Goal: Download file/media

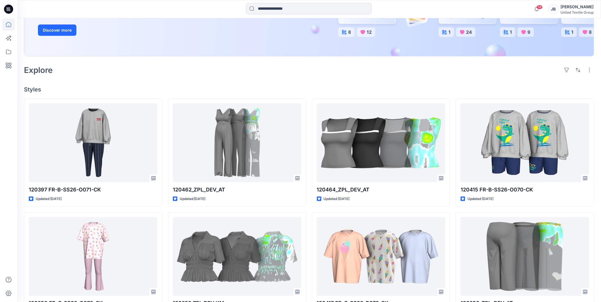
scroll to position [127, 0]
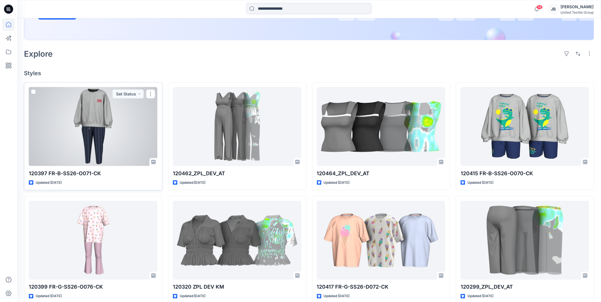
click at [135, 122] on div at bounding box center [93, 126] width 129 height 79
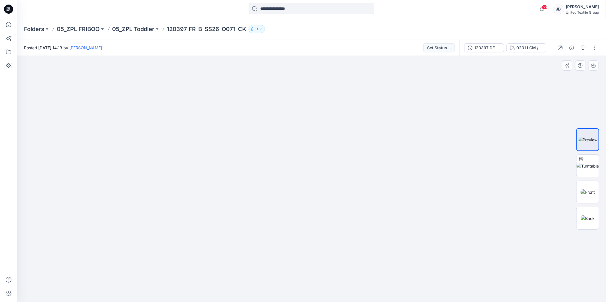
drag, startPoint x: 355, startPoint y: 222, endPoint x: 345, endPoint y: 150, distance: 72.7
click at [7, 8] on icon at bounding box center [7, 8] width 1 height 0
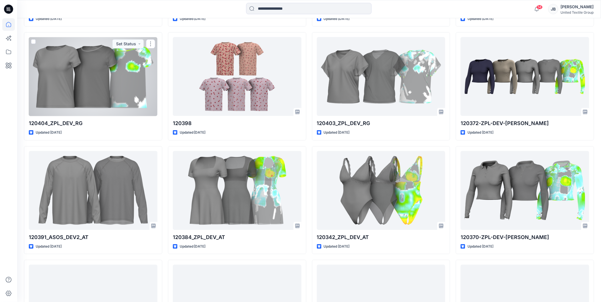
scroll to position [4717, 0]
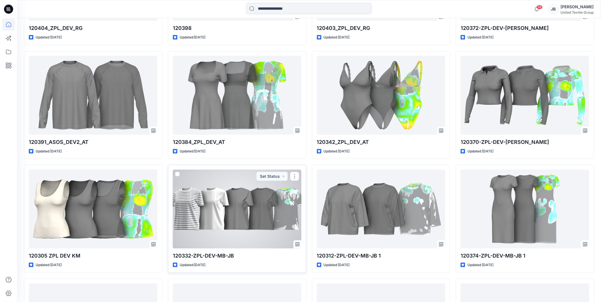
click at [217, 212] on div at bounding box center [237, 209] width 129 height 79
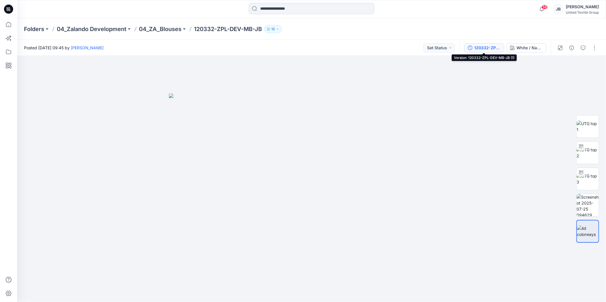
click at [482, 49] on div "120332-ZPL-DEV-MB-JB (1)" at bounding box center [487, 48] width 26 height 6
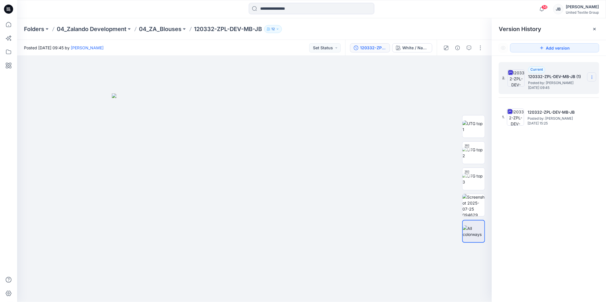
click at [592, 76] on icon at bounding box center [592, 76] width 0 height 0
click at [555, 89] on span "Download Source BW File" at bounding box center [563, 88] width 48 height 7
